Goal: Task Accomplishment & Management: Manage account settings

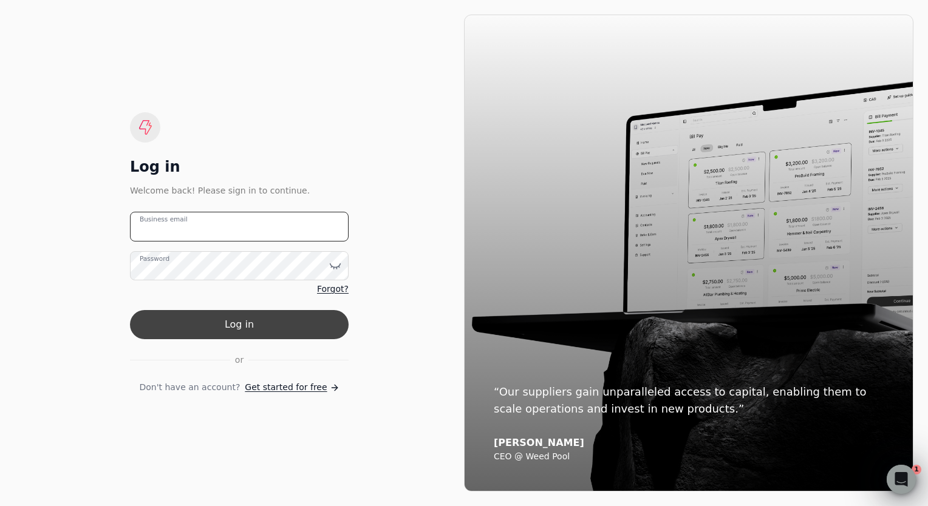
type email "[EMAIL_ADDRESS][DOMAIN_NAME]"
click at [232, 330] on button "Log in" at bounding box center [239, 324] width 219 height 29
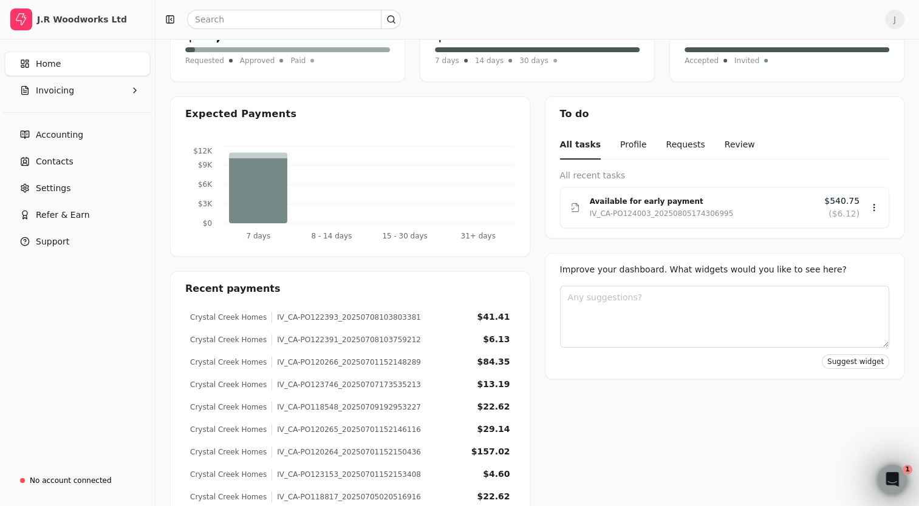
scroll to position [89, 0]
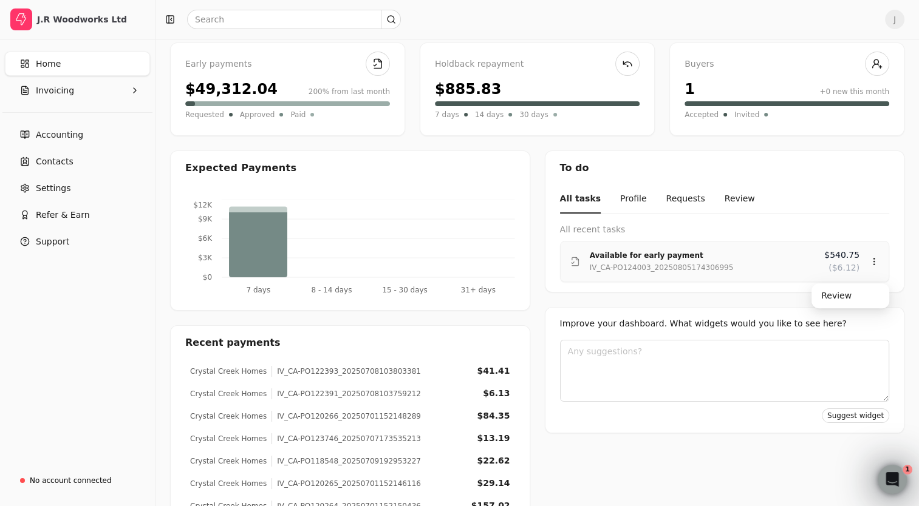
click at [623, 264] on div "IV_CA-PO124003_20250805174306995" at bounding box center [662, 268] width 144 height 12
click at [853, 293] on div "Review" at bounding box center [850, 296] width 73 height 20
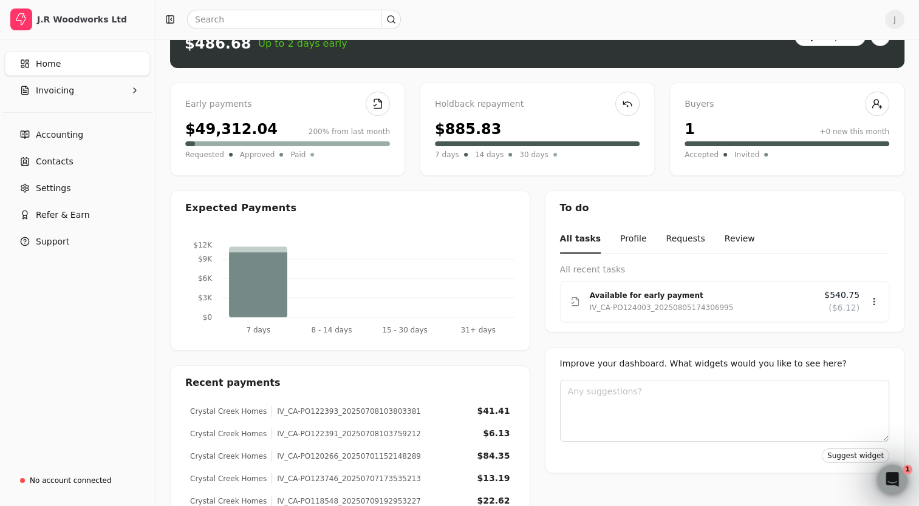
scroll to position [17, 0]
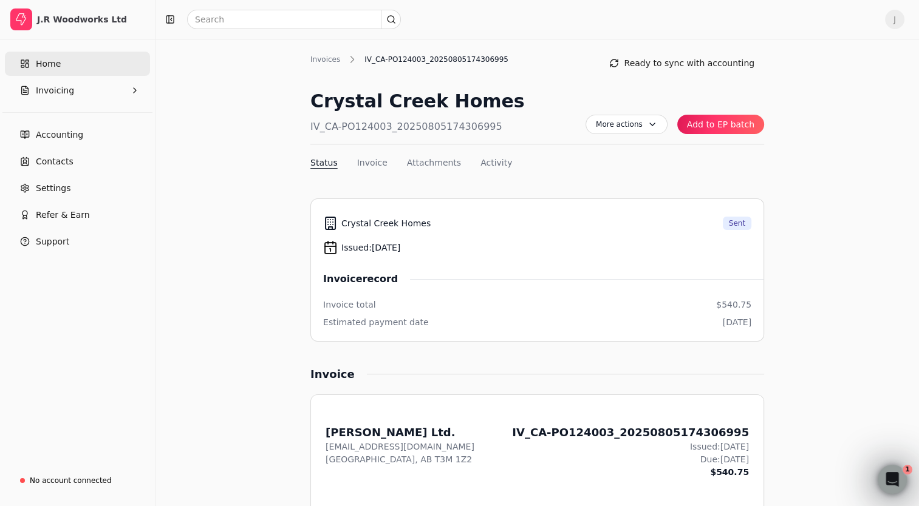
click at [58, 63] on span "Home" at bounding box center [48, 64] width 25 height 13
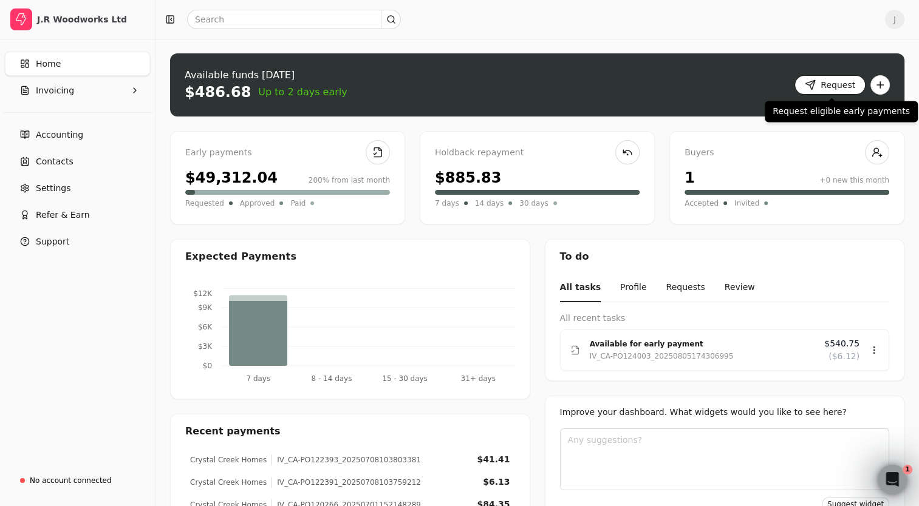
drag, startPoint x: 850, startPoint y: 88, endPoint x: 843, endPoint y: 92, distance: 7.6
click at [850, 87] on button "Request" at bounding box center [829, 84] width 71 height 19
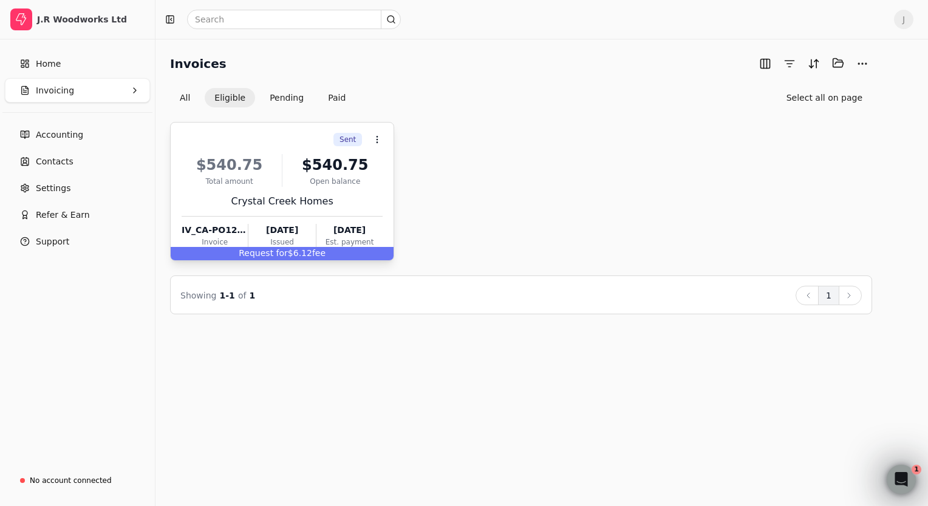
click at [284, 180] on div "$540.75 Total amount $540.75 Open balance" at bounding box center [282, 170] width 201 height 33
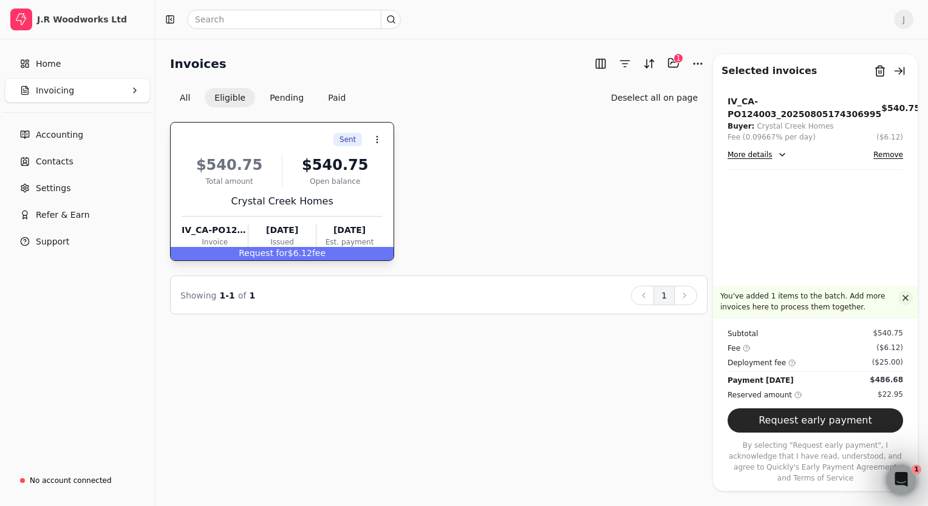
click at [904, 305] on button "button" at bounding box center [905, 298] width 15 height 15
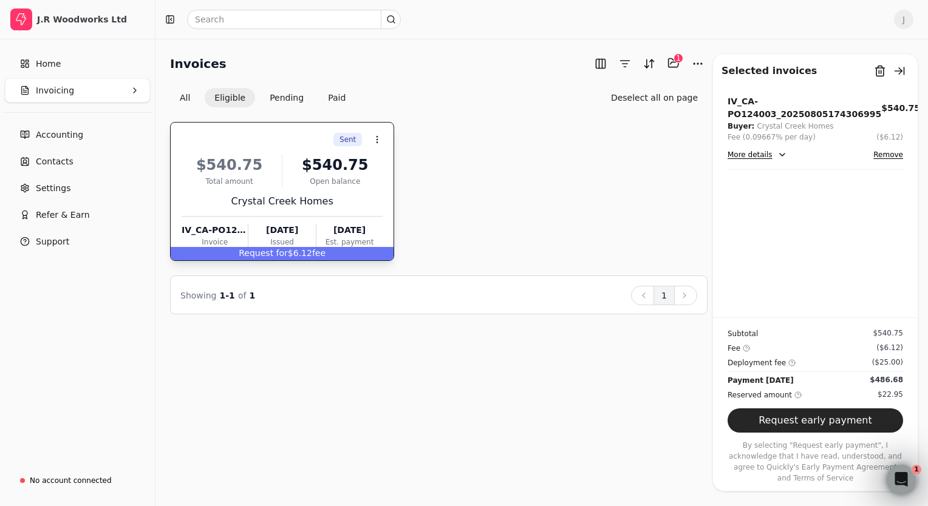
click at [892, 155] on button "Remove" at bounding box center [888, 155] width 30 height 15
